Goal: Navigation & Orientation: Find specific page/section

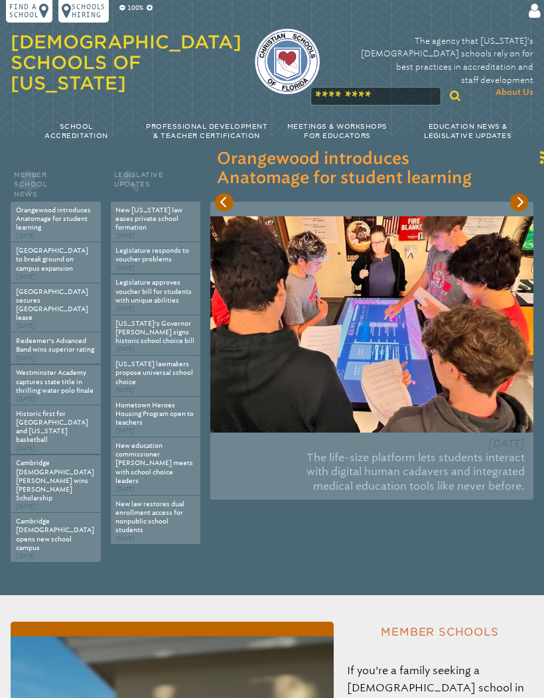
click at [523, 206] on icon "Next" at bounding box center [520, 202] width 11 height 11
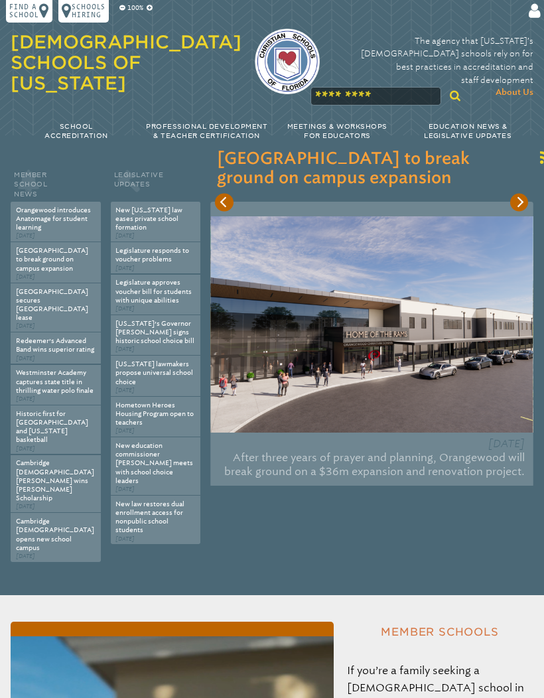
click at [508, 208] on div "Sep 18th, 2025 After three years of prayer and planning, Orangewood will break …" at bounding box center [371, 344] width 323 height 285
click at [524, 203] on icon "Next" at bounding box center [520, 202] width 11 height 11
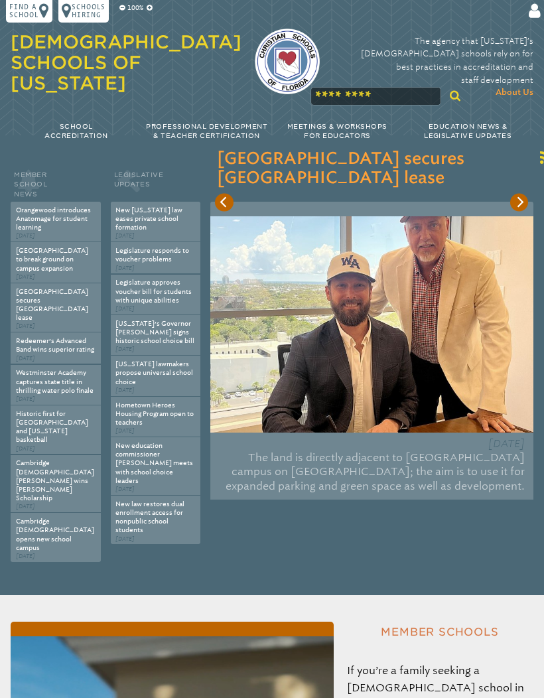
click at [228, 204] on icon "Previous" at bounding box center [224, 202] width 11 height 11
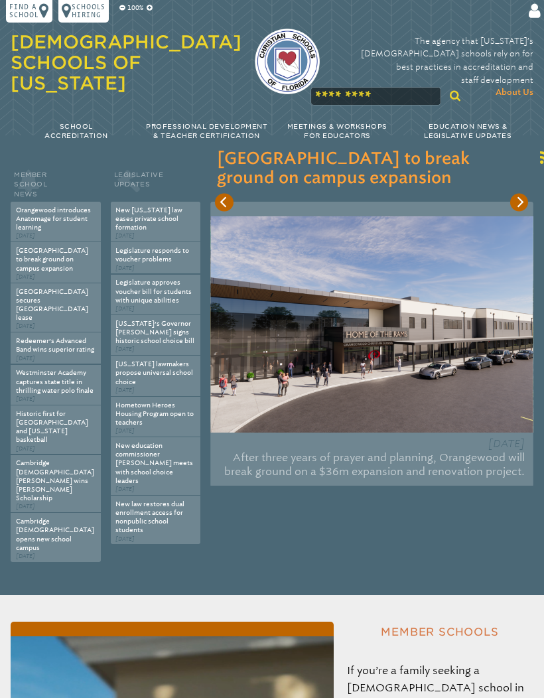
click at [519, 203] on icon "Next" at bounding box center [520, 202] width 11 height 11
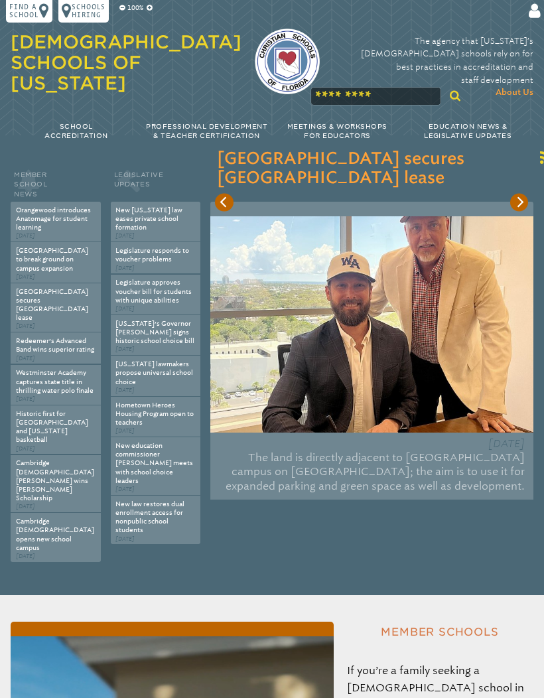
click at [517, 202] on icon "Next" at bounding box center [520, 202] width 11 height 11
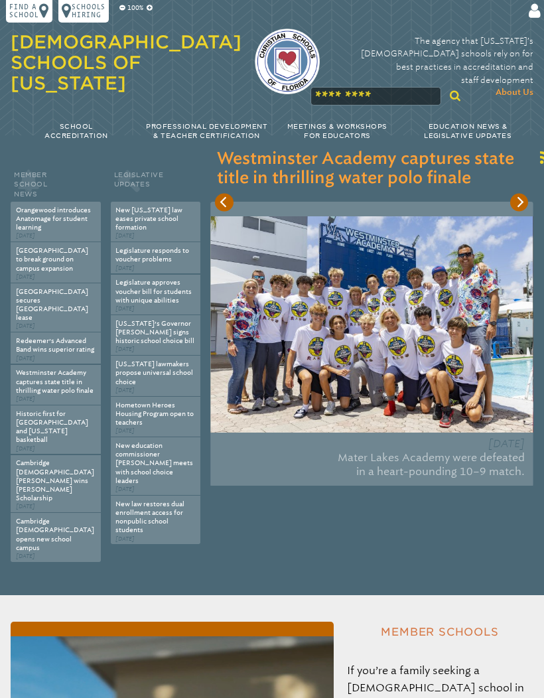
click at [518, 204] on icon "Next" at bounding box center [520, 202] width 11 height 11
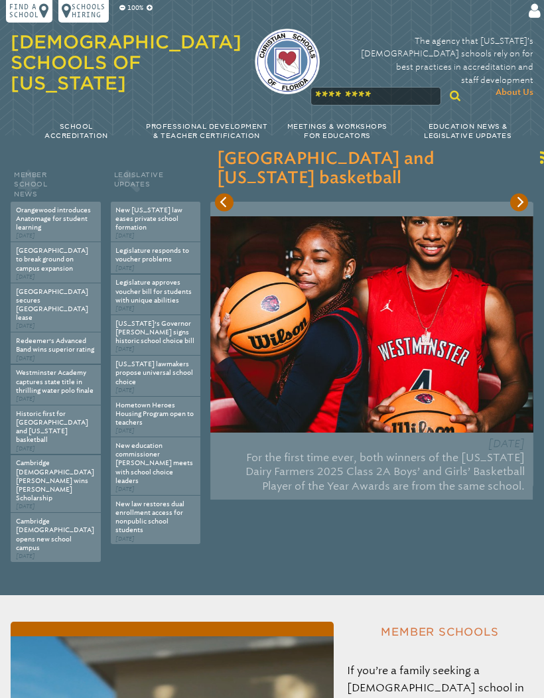
click at [519, 209] on button "Next" at bounding box center [520, 202] width 18 height 18
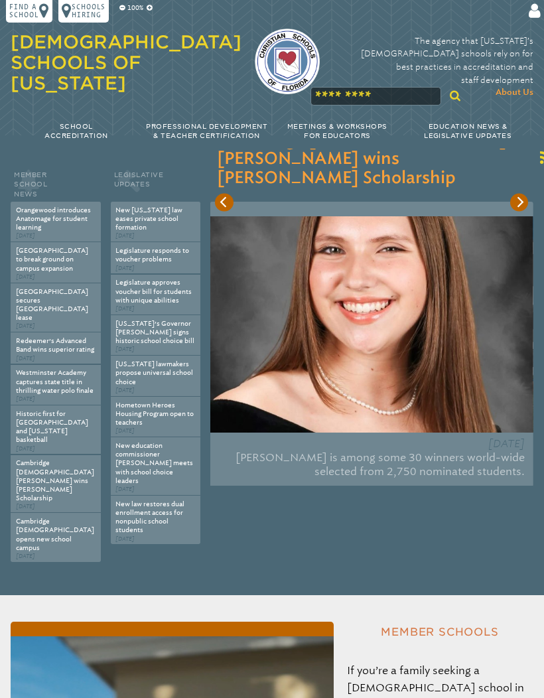
click at [520, 206] on icon "Next" at bounding box center [520, 202] width 11 height 11
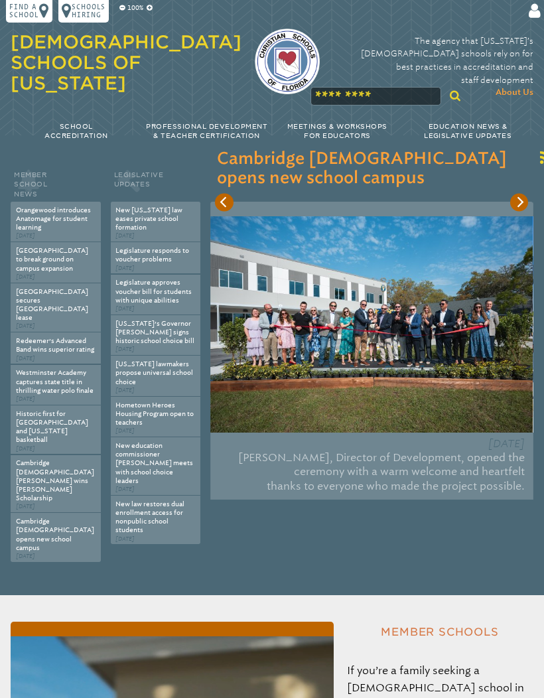
click at [519, 211] on button "Next" at bounding box center [520, 202] width 18 height 18
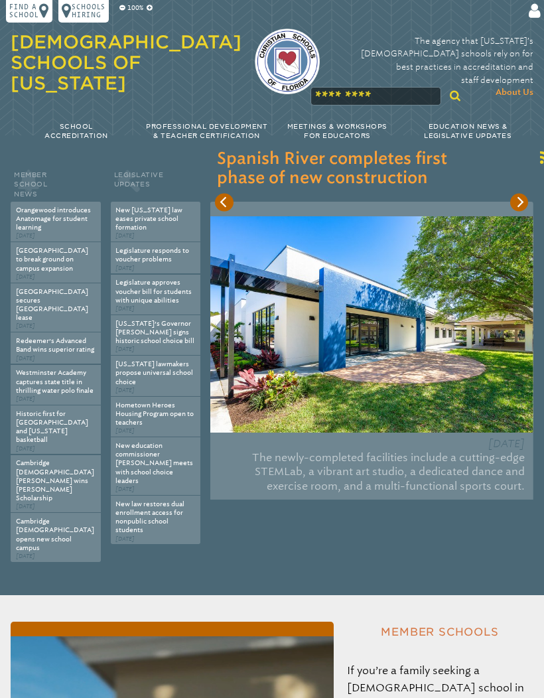
click at [517, 212] on div "Feb 19th, 2025 The newly-completed facilities include a cutting-edge STEM Lab, …" at bounding box center [371, 352] width 323 height 300
click at [513, 204] on button "Next" at bounding box center [520, 202] width 18 height 18
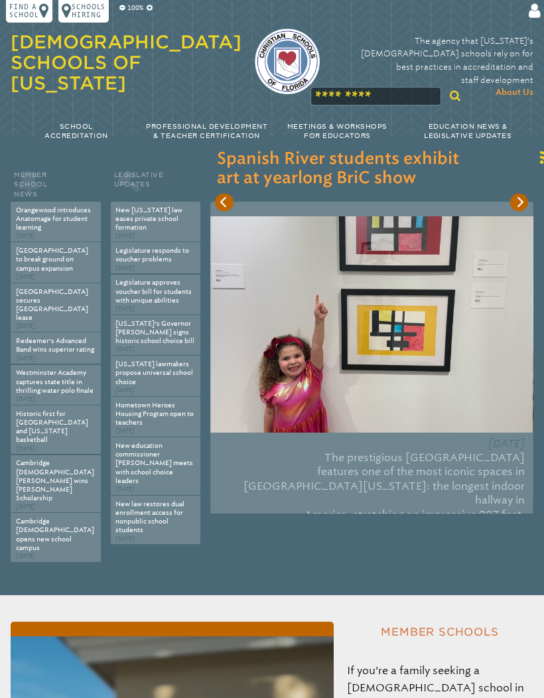
click at [527, 201] on button "Next" at bounding box center [520, 202] width 18 height 18
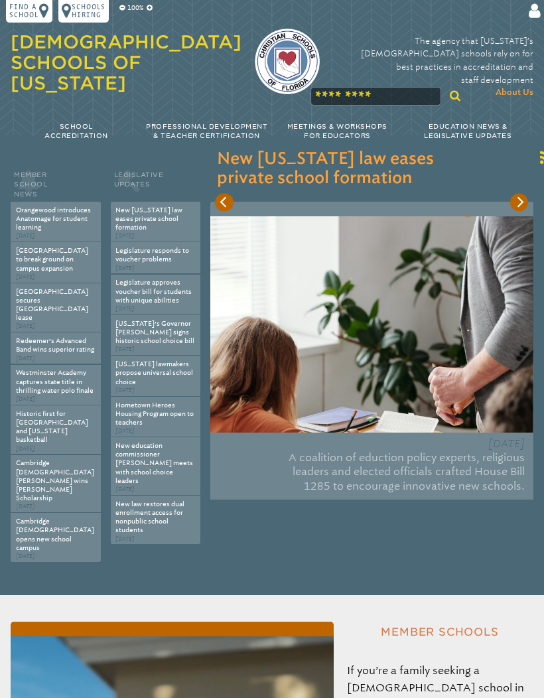
click at [522, 196] on button "Next" at bounding box center [520, 202] width 18 height 18
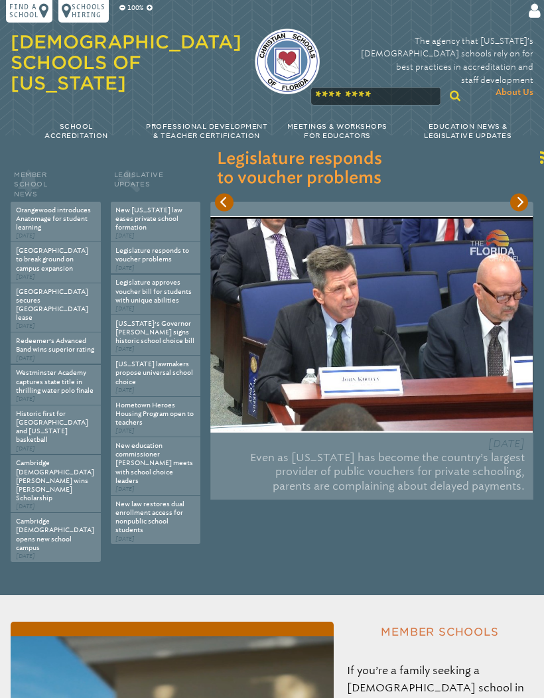
click at [517, 199] on icon "Next" at bounding box center [520, 202] width 11 height 11
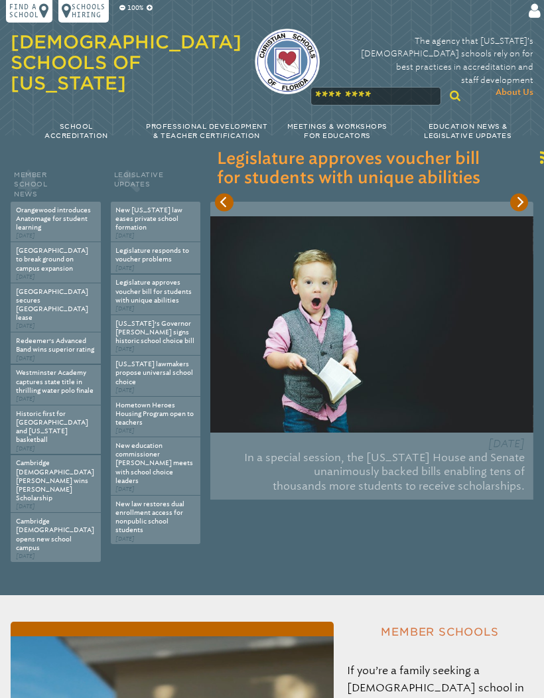
click at [517, 216] on img at bounding box center [371, 324] width 323 height 216
click at [521, 204] on icon "Next" at bounding box center [520, 202] width 7 height 11
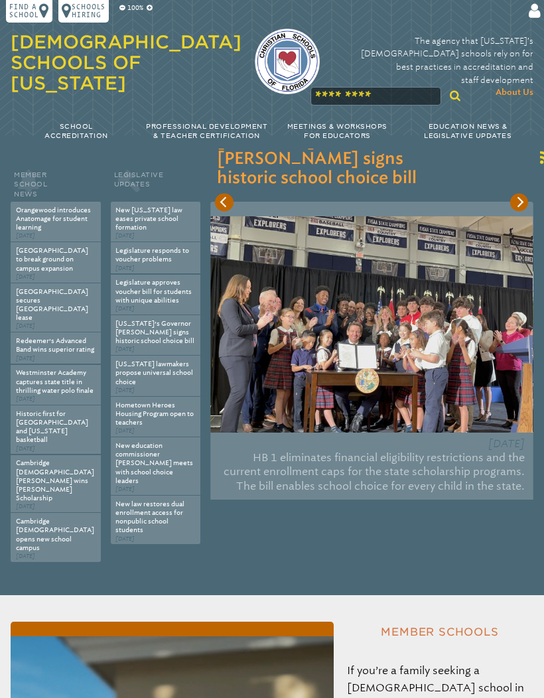
click at [530, 202] on div "Mar 27th, 2023 HB 1 eliminates financial eligibility restrictions and the curre…" at bounding box center [371, 352] width 323 height 300
click at [516, 200] on icon "Next" at bounding box center [520, 202] width 11 height 11
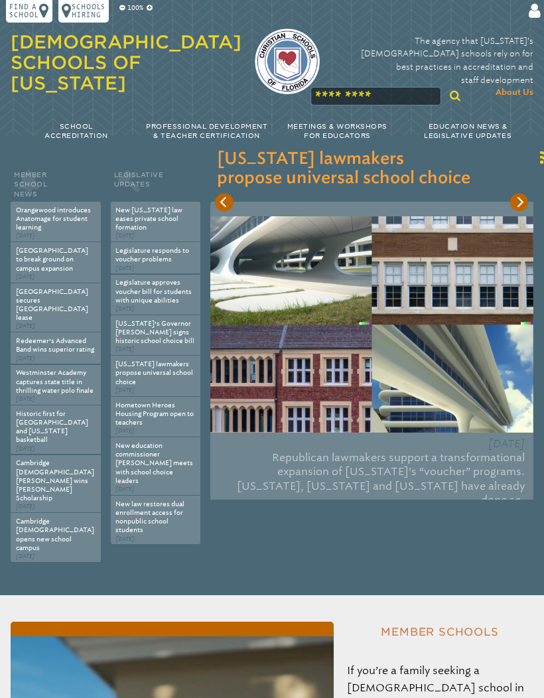
click at [527, 187] on h3 "[US_STATE] lawmakers propose universal school choice" at bounding box center [372, 169] width 310 height 38
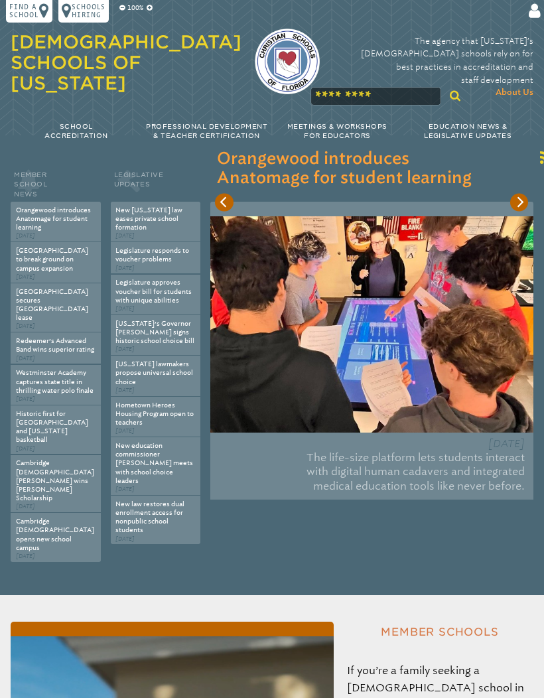
click at [537, 16] on icon at bounding box center [533, 11] width 15 height 17
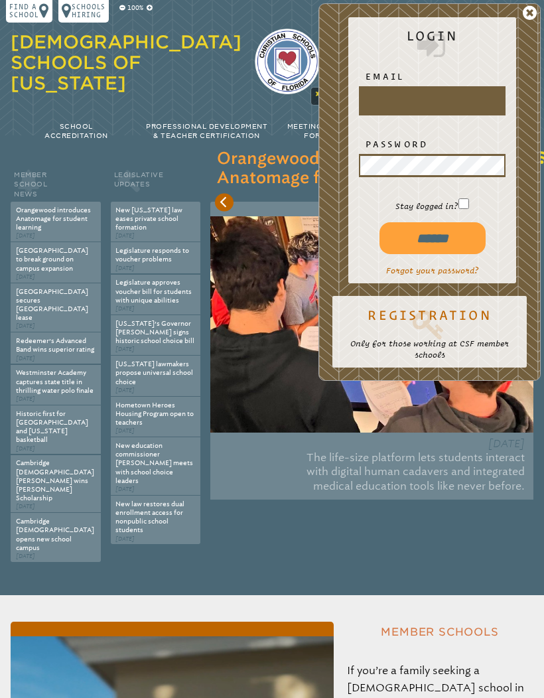
click at [447, 92] on input "text" at bounding box center [433, 101] width 144 height 26
type input "**********"
click at [457, 242] on input "******" at bounding box center [433, 238] width 106 height 32
type input "**********"
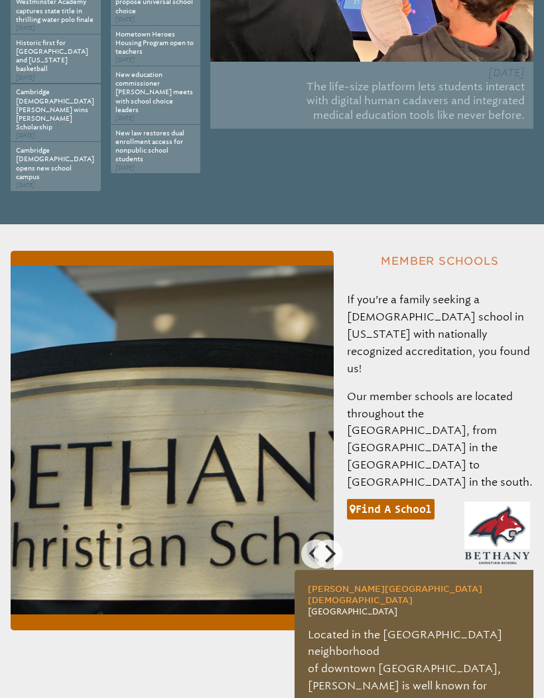
scroll to position [396, 0]
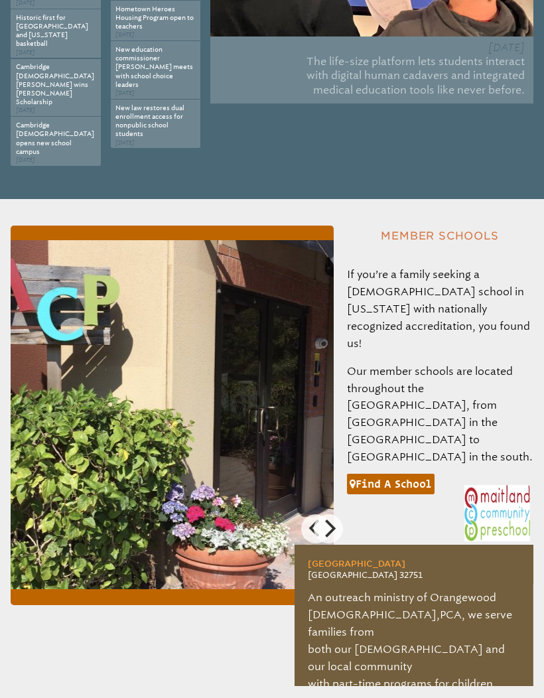
click at [414, 474] on link "Find a school" at bounding box center [391, 484] width 88 height 21
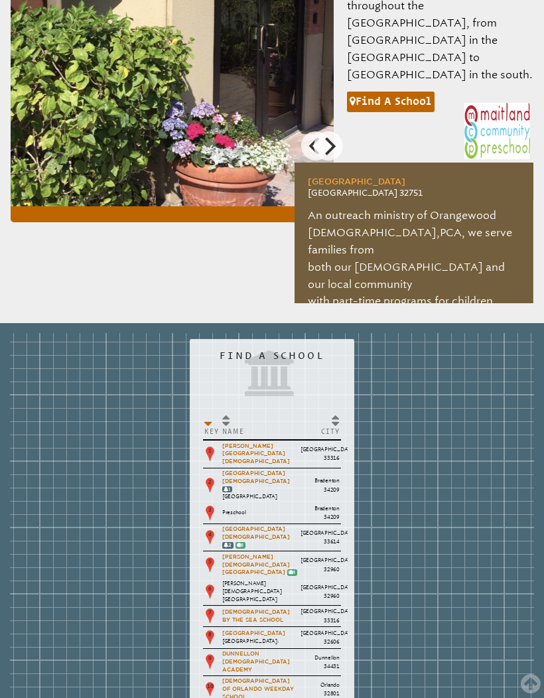
scroll to position [798, 0]
click at [285, 630] on link "[GEOGRAPHIC_DATA]" at bounding box center [253, 633] width 63 height 7
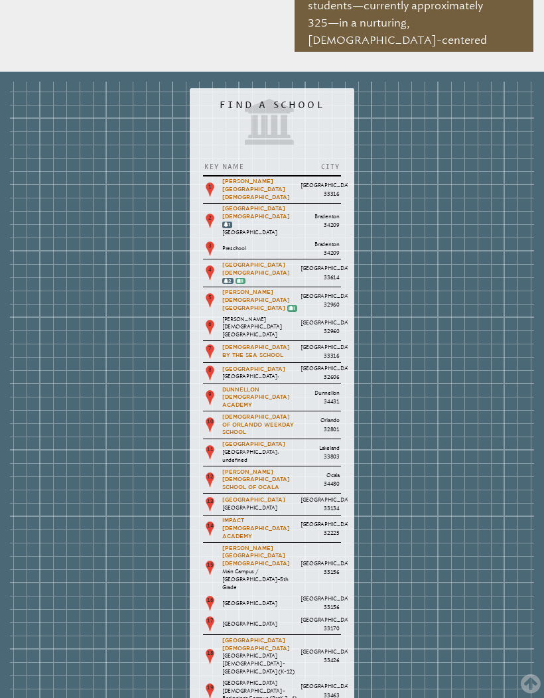
scroll to position [1104, 0]
